Goal: Navigation & Orientation: Find specific page/section

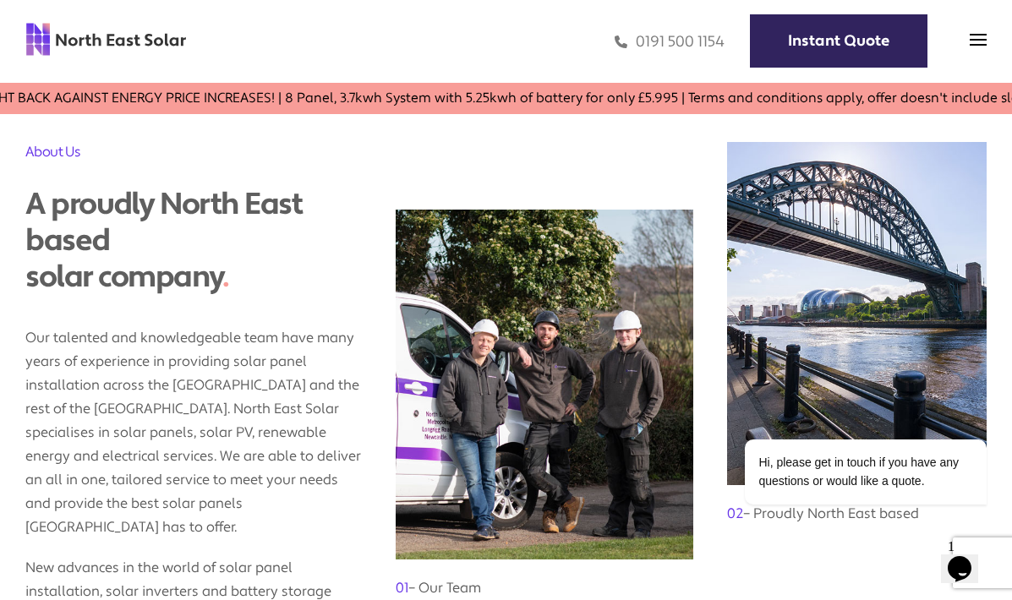
scroll to position [992, 0]
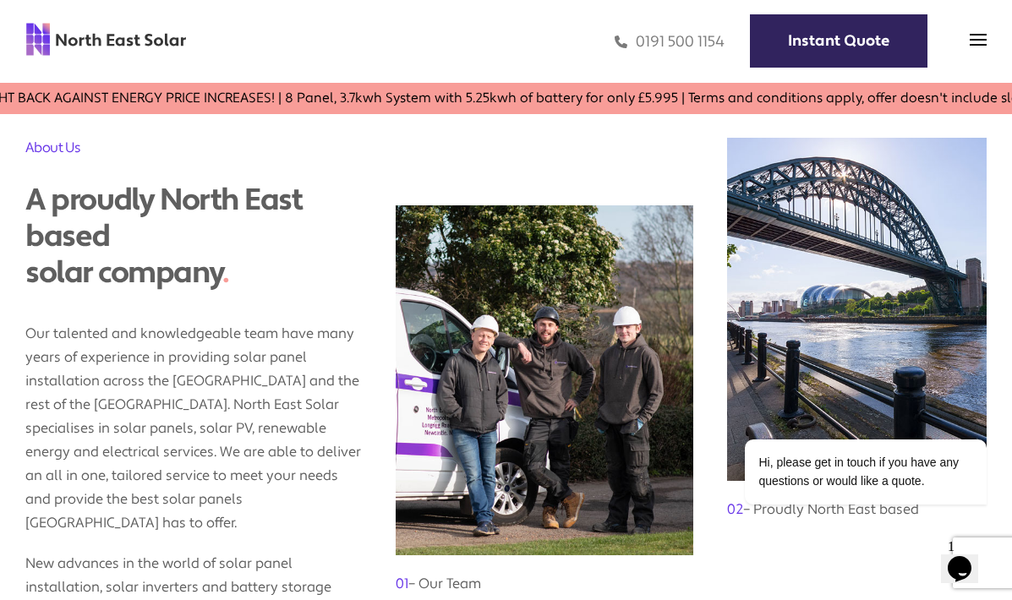
click at [107, 25] on img at bounding box center [105, 39] width 161 height 35
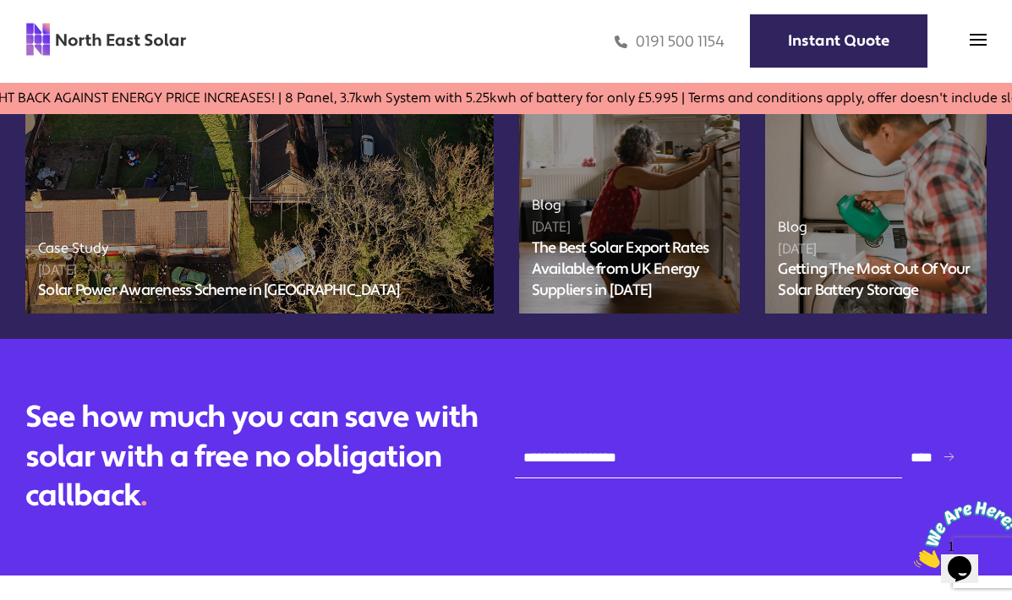
scroll to position [5742, 0]
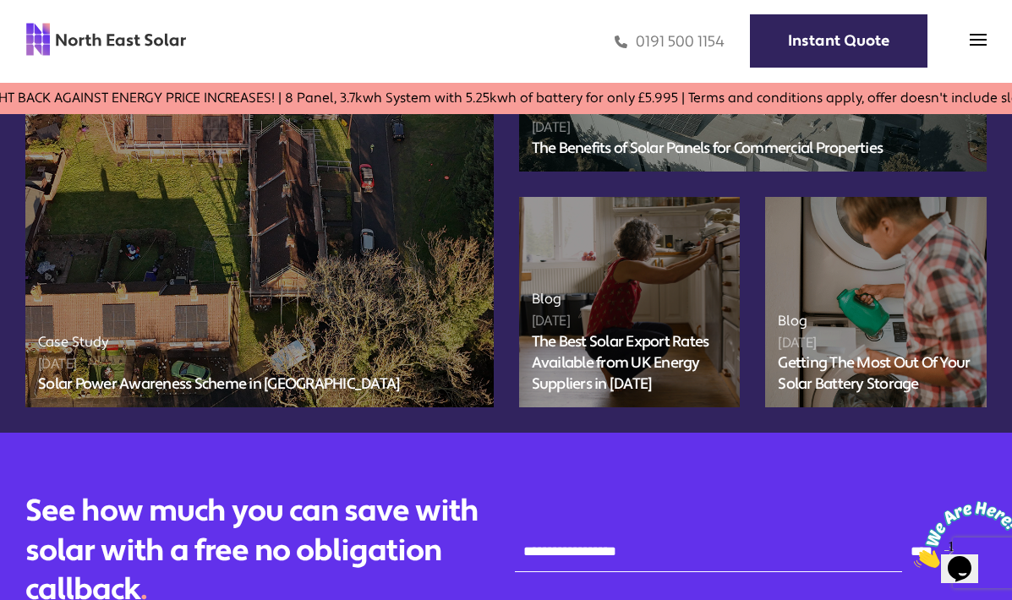
click at [175, 45] on img at bounding box center [105, 39] width 161 height 35
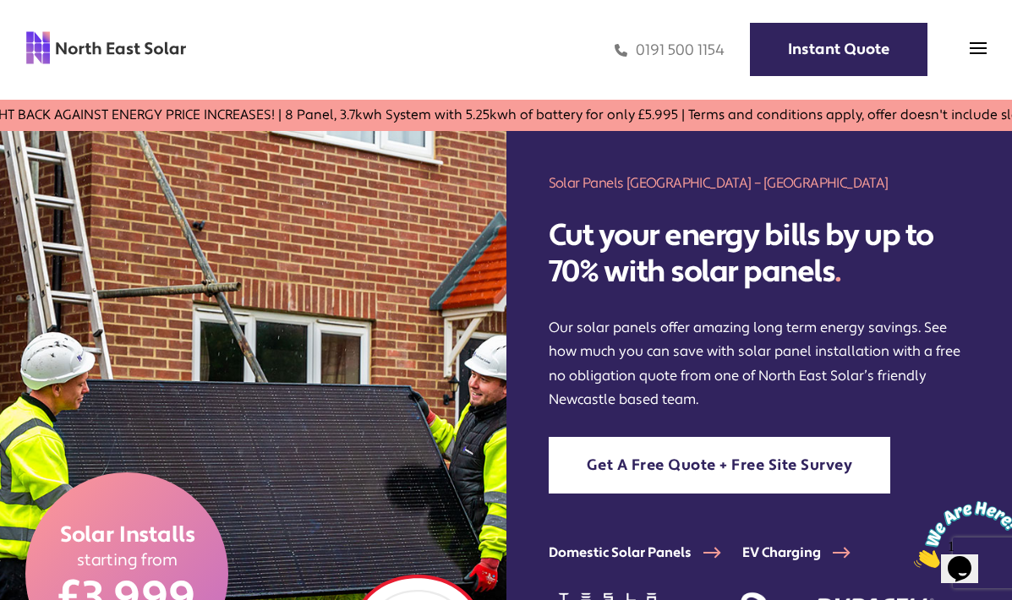
click at [243, 101] on div "FIGHT BACK AGAINST ENERGY PRICE INCREASES! | 8 Panel, 3.7kwh System with 5.25kw…" at bounding box center [506, 115] width 1012 height 31
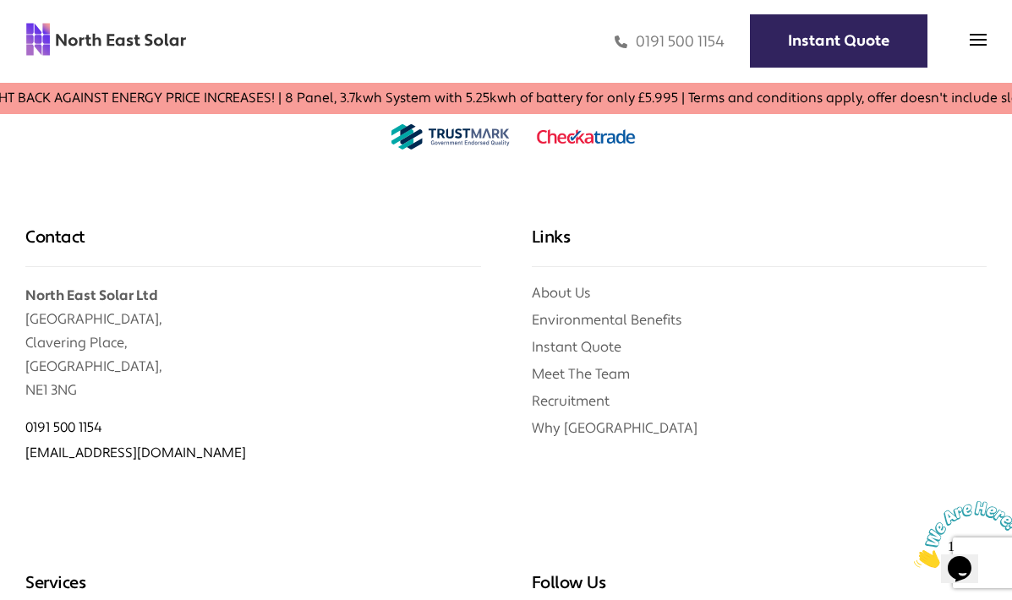
scroll to position [6903, 0]
